Goal: Check status: Check status

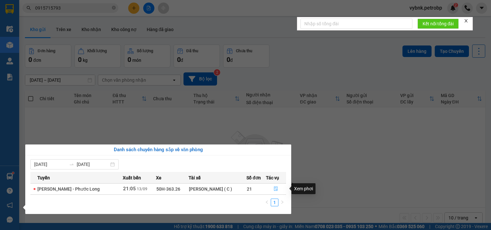
click at [274, 189] on icon "file-done" at bounding box center [276, 188] width 4 height 4
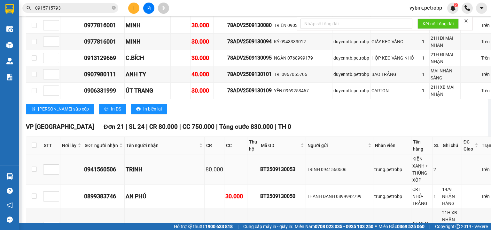
scroll to position [1568, 0]
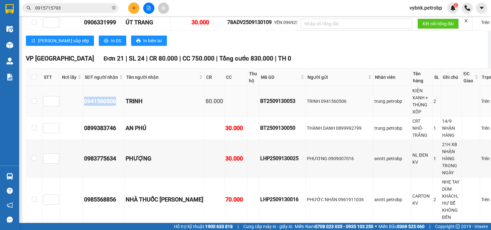
drag, startPoint x: 83, startPoint y: 98, endPoint x: 116, endPoint y: 100, distance: 33.4
click at [116, 100] on div "0941560506" at bounding box center [103, 101] width 39 height 9
copy div "0941560506"
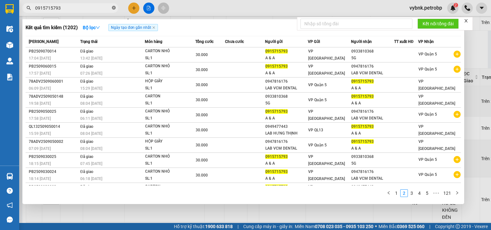
click at [112, 8] on icon "close-circle" at bounding box center [114, 8] width 4 height 4
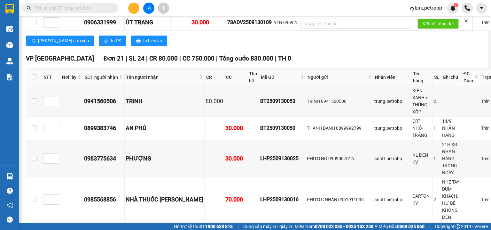
paste input "0941560506"
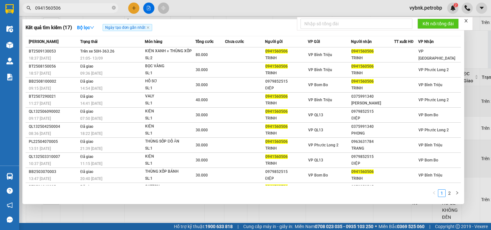
type input "0941560506"
click at [197, 12] on div at bounding box center [245, 115] width 491 height 230
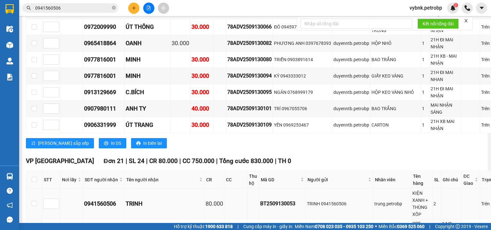
scroll to position [1500, 0]
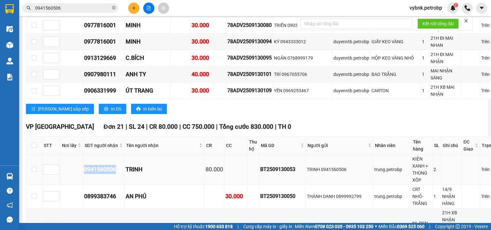
drag, startPoint x: 80, startPoint y: 165, endPoint x: 116, endPoint y: 169, distance: 36.6
click at [116, 169] on tr "0941560506 TRINH 80.000 BT2509130053 TRINH 0941560506 trung.petrobp KIỆN XANH +…" at bounding box center [267, 169] width 483 height 30
copy div "0941560506"
click at [115, 6] on icon "close-circle" at bounding box center [114, 8] width 4 height 4
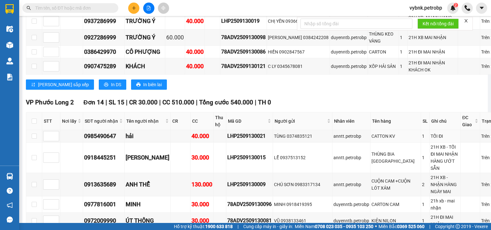
scroll to position [1262, 0]
